Goal: Task Accomplishment & Management: Use online tool/utility

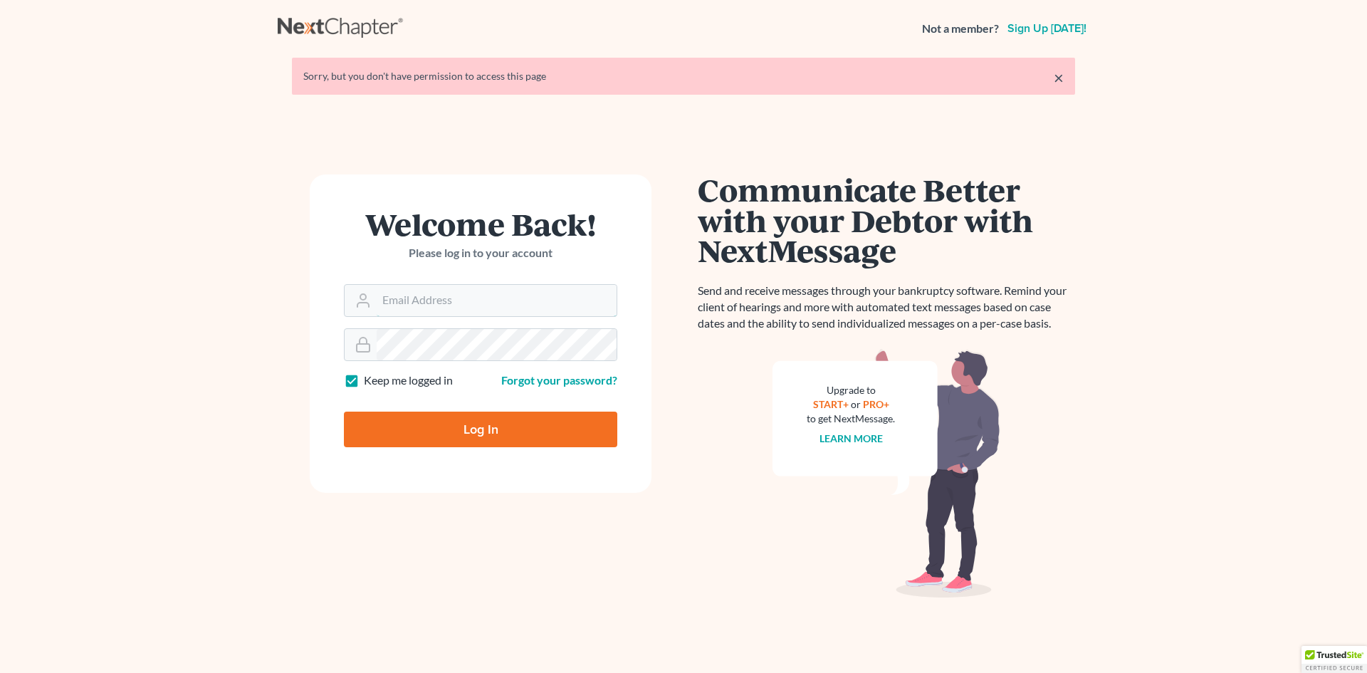
type input "tbenner@tbennerlaw.com"
click at [472, 435] on input "Log In" at bounding box center [480, 430] width 273 height 36
type input "Thinking..."
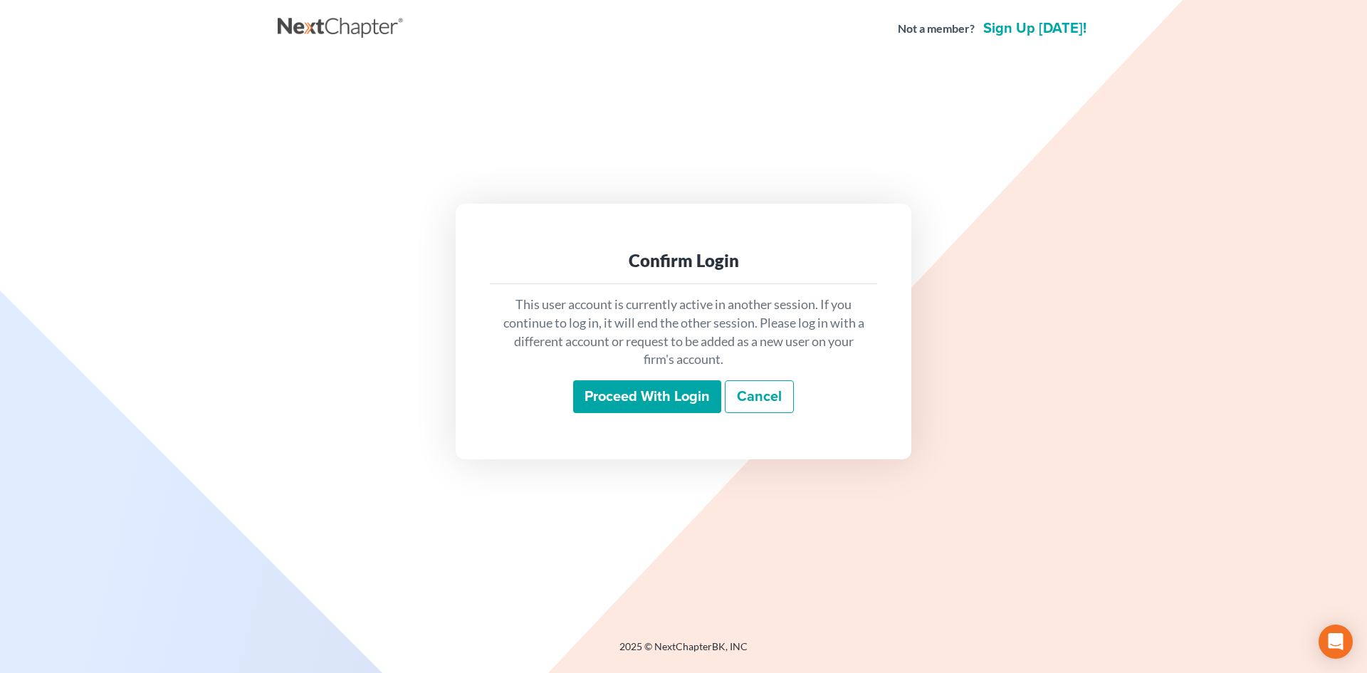
click at [653, 395] on input "Proceed with login" at bounding box center [647, 396] width 148 height 33
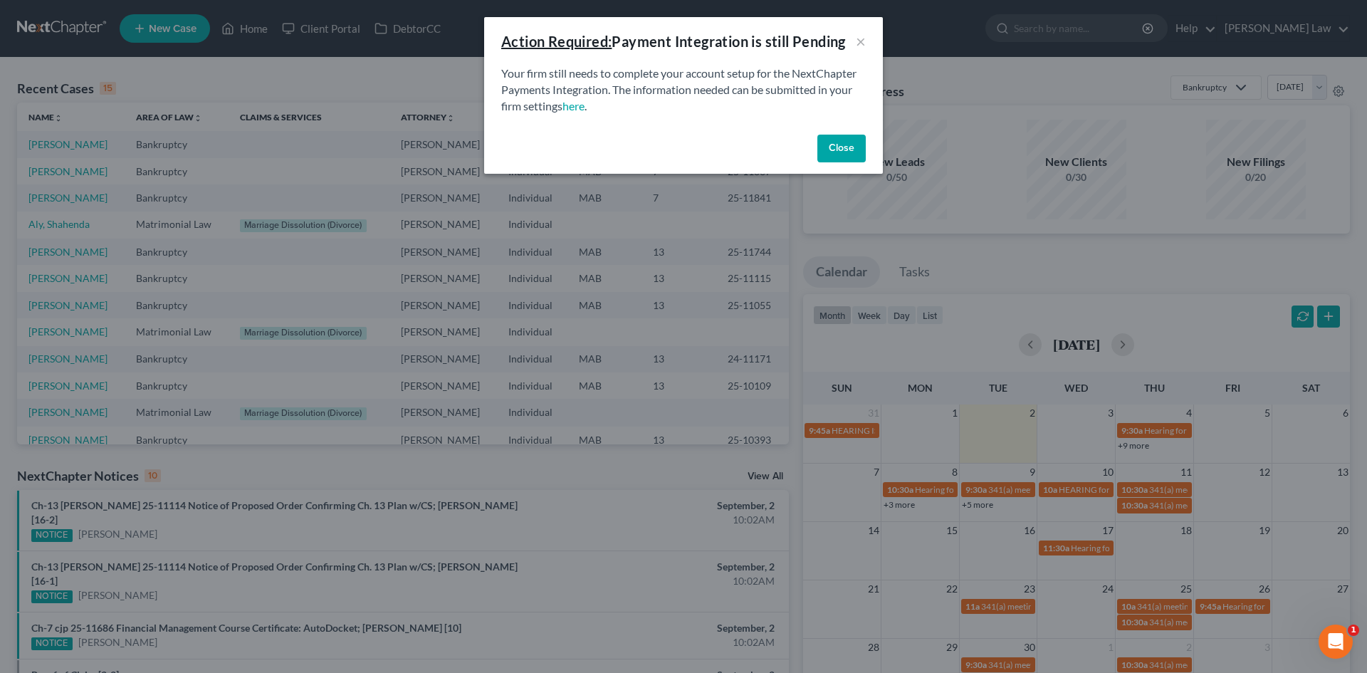
click at [845, 148] on button "Close" at bounding box center [842, 149] width 48 height 28
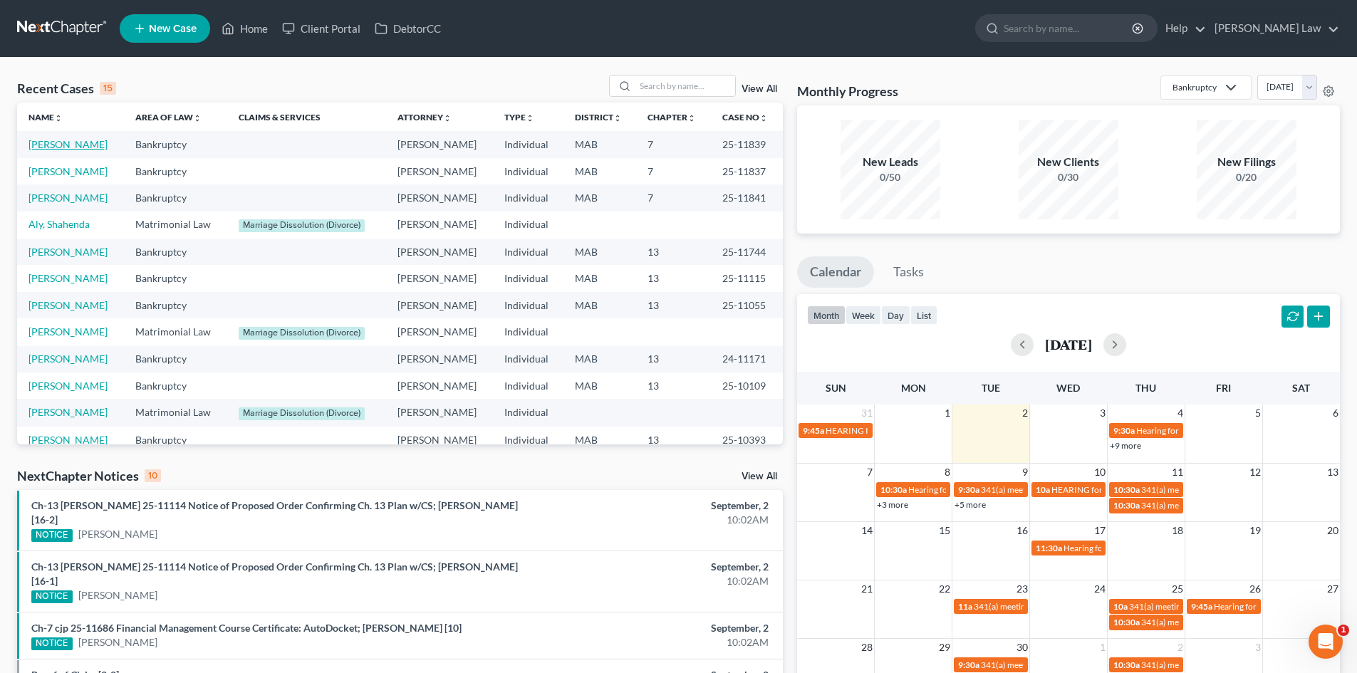
click at [56, 147] on link "[PERSON_NAME]" at bounding box center [67, 144] width 79 height 12
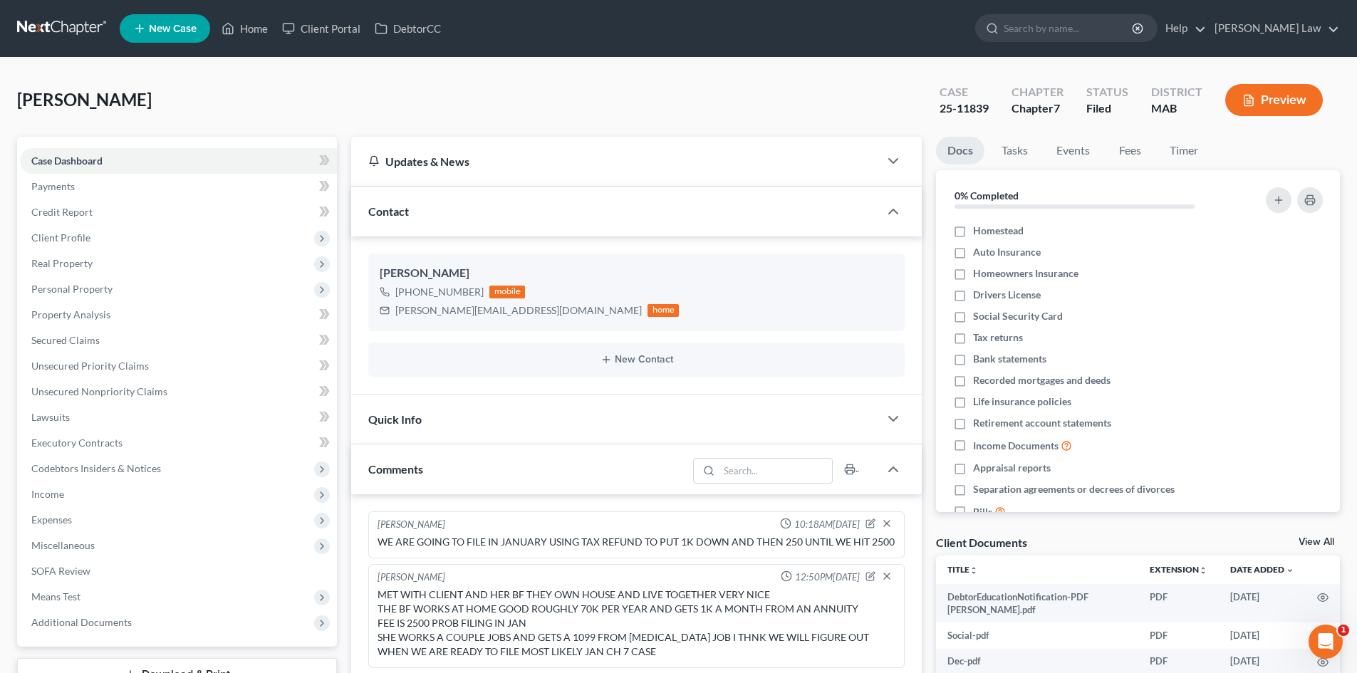
scroll to position [215, 0]
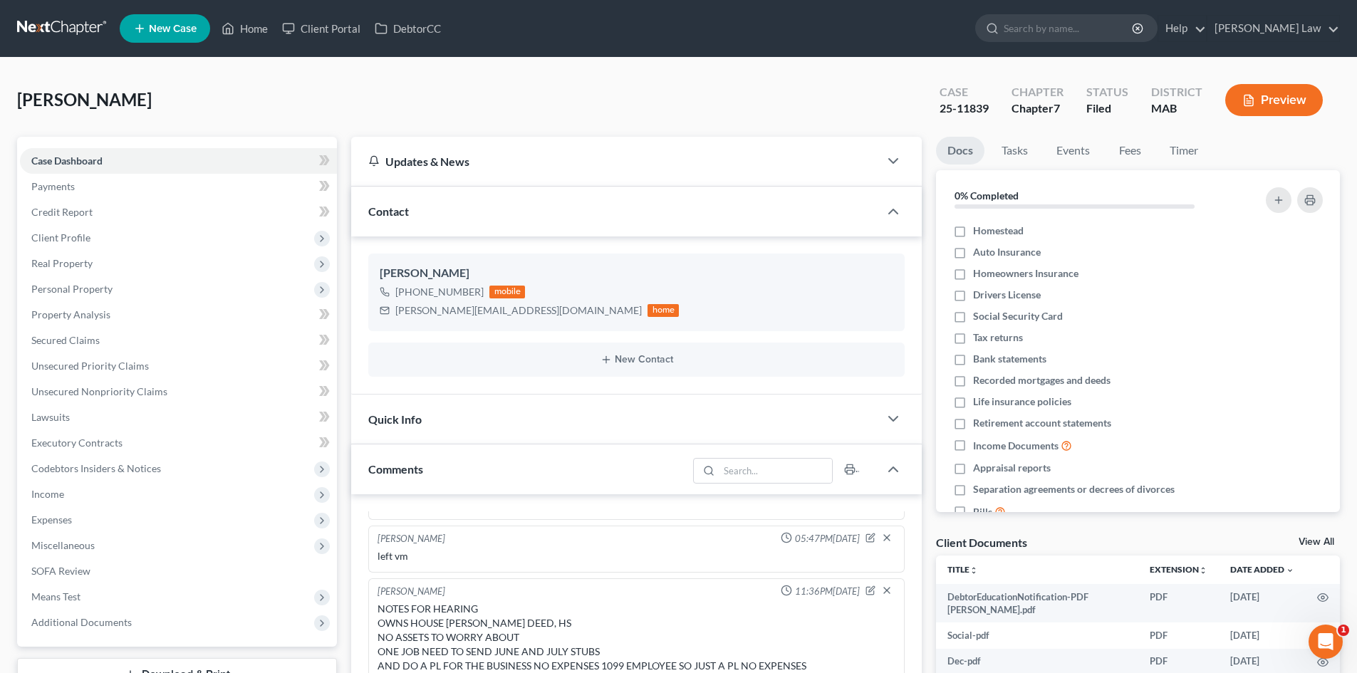
click at [1313, 541] on link "View All" at bounding box center [1316, 542] width 36 height 10
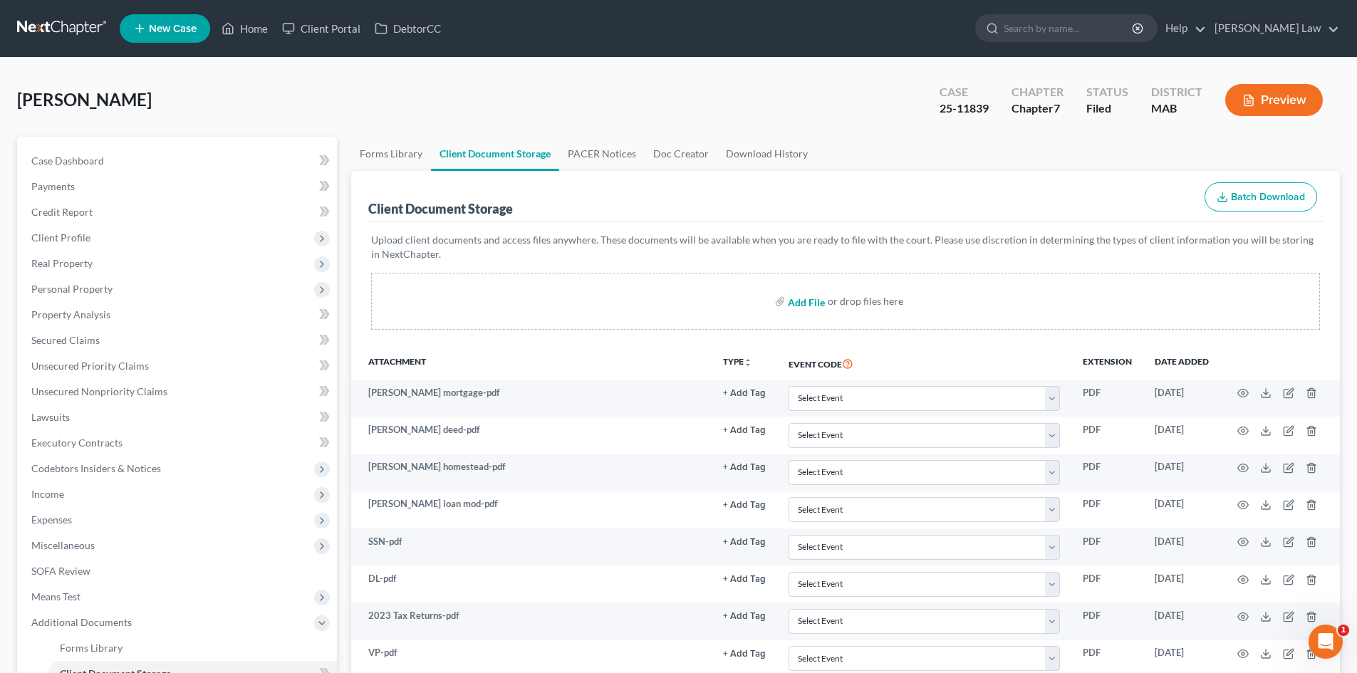
click at [805, 305] on input "file" at bounding box center [805, 301] width 34 height 26
type input "C:\fakepath\341 letter [PERSON_NAME].pdf"
click at [261, 30] on link "Home" at bounding box center [244, 29] width 61 height 26
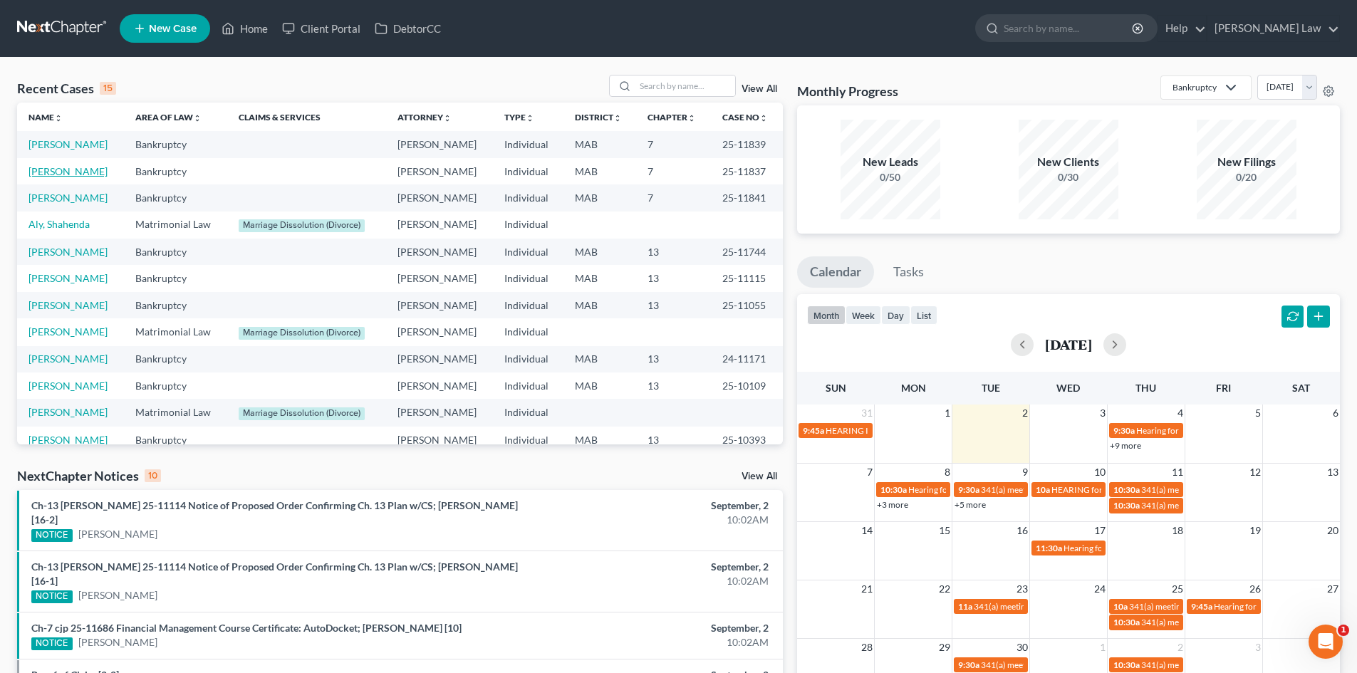
click at [75, 168] on link "[PERSON_NAME]" at bounding box center [67, 171] width 79 height 12
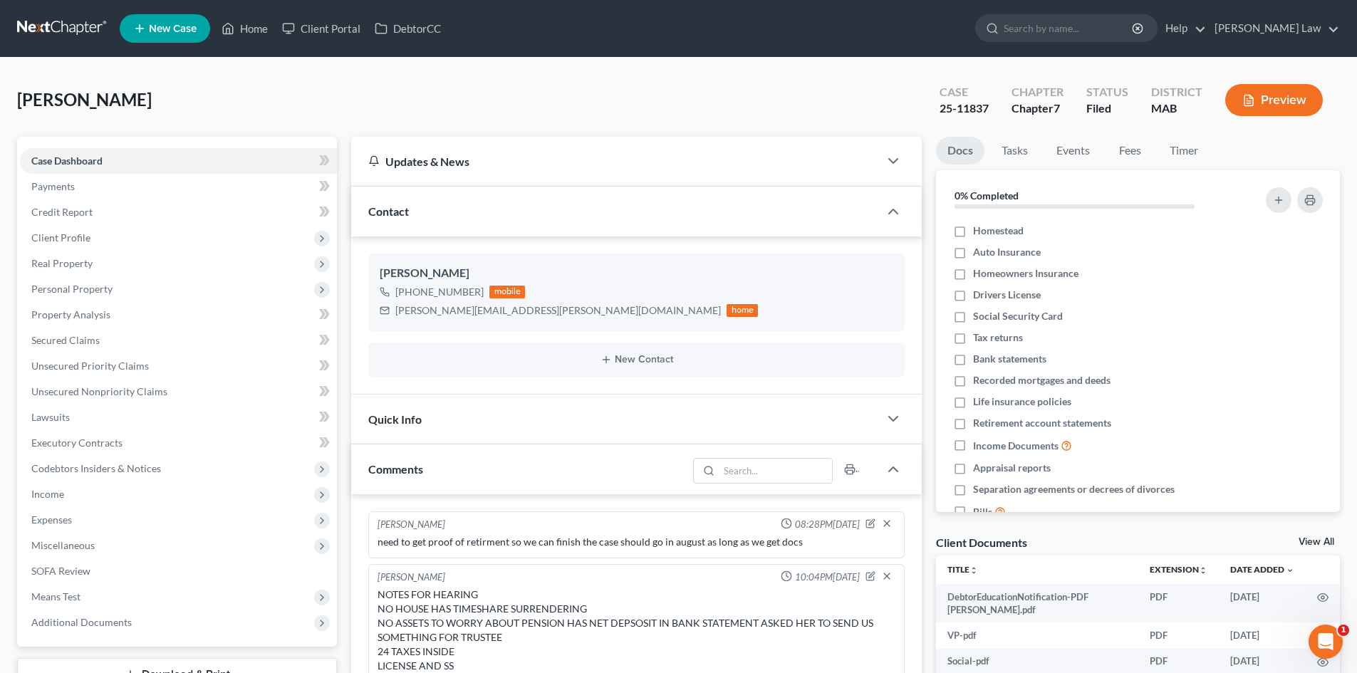
click at [1311, 538] on link "View All" at bounding box center [1316, 542] width 36 height 10
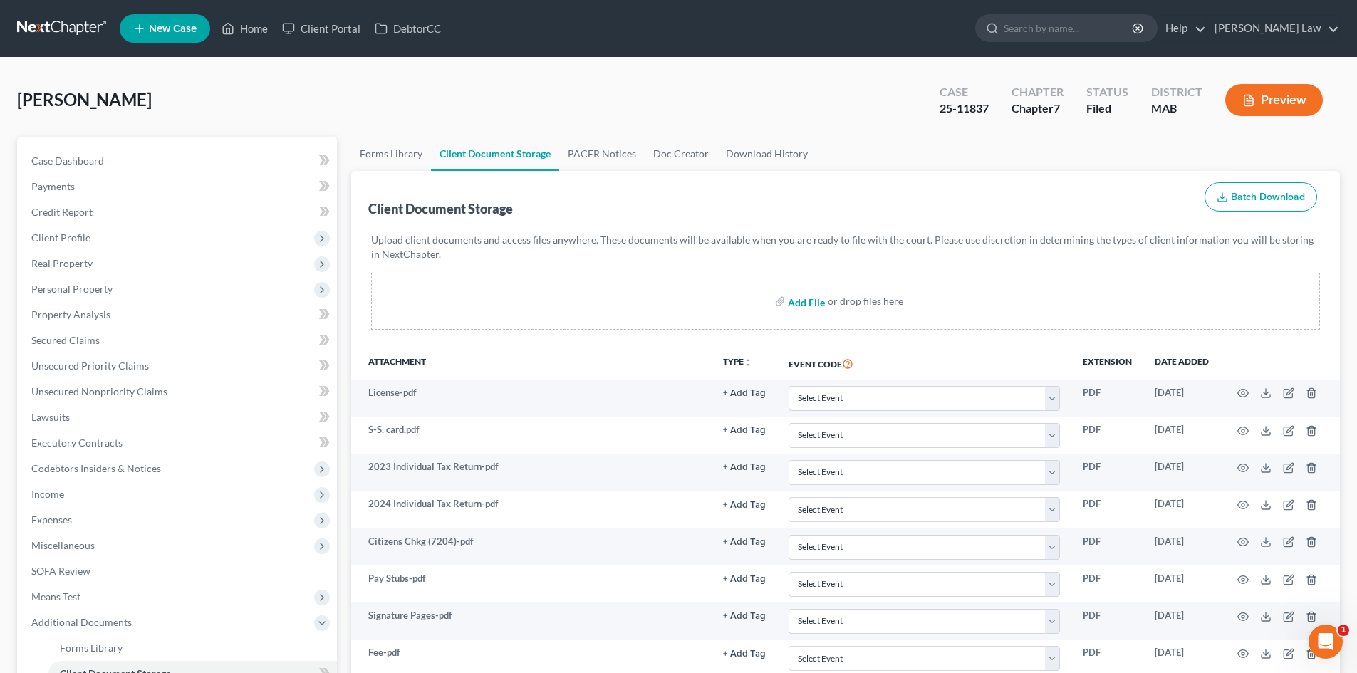
click at [813, 303] on input "file" at bounding box center [805, 301] width 34 height 26
type input "C:\fakepath\341 letter [PERSON_NAME].pdf"
click at [249, 29] on link "Home" at bounding box center [244, 29] width 61 height 26
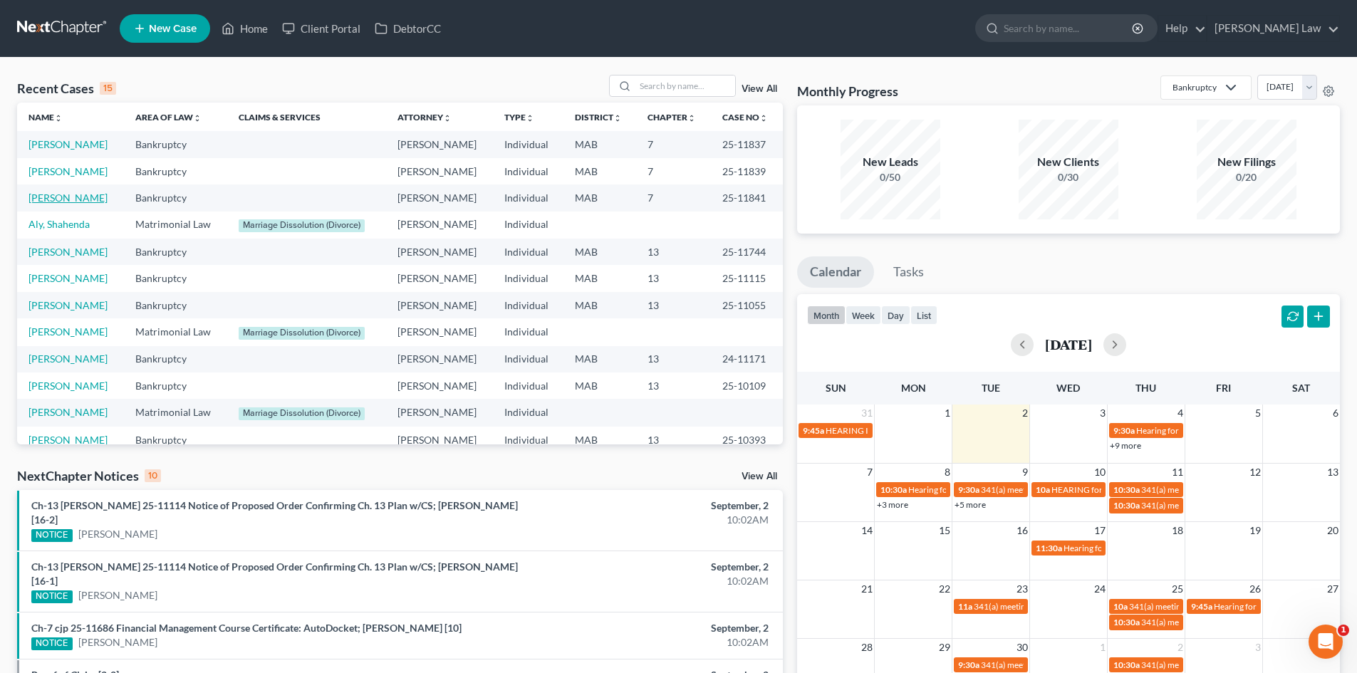
click at [80, 202] on link "[PERSON_NAME]" at bounding box center [67, 198] width 79 height 12
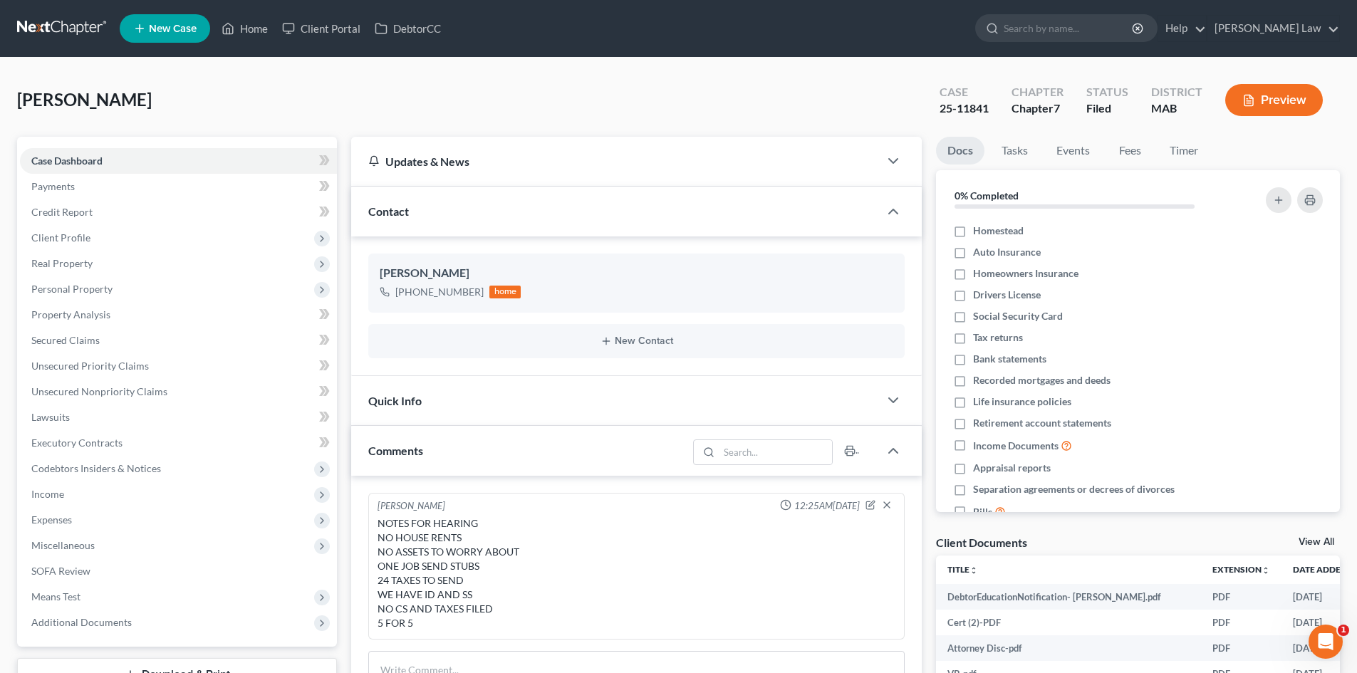
click at [1314, 539] on link "View All" at bounding box center [1316, 542] width 36 height 10
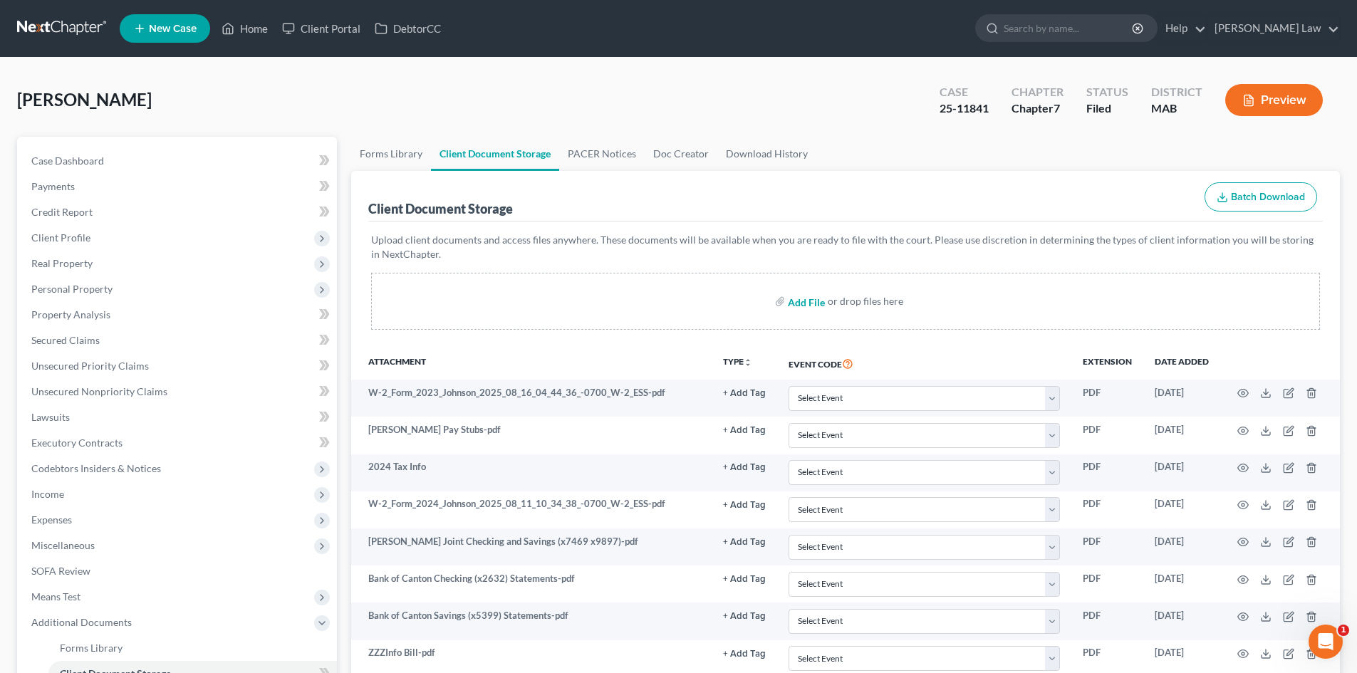
click at [817, 301] on input "file" at bounding box center [805, 301] width 34 height 26
type input "C:\fakepath\341 letter [PERSON_NAME].pdf"
